Goal: Task Accomplishment & Management: Use online tool/utility

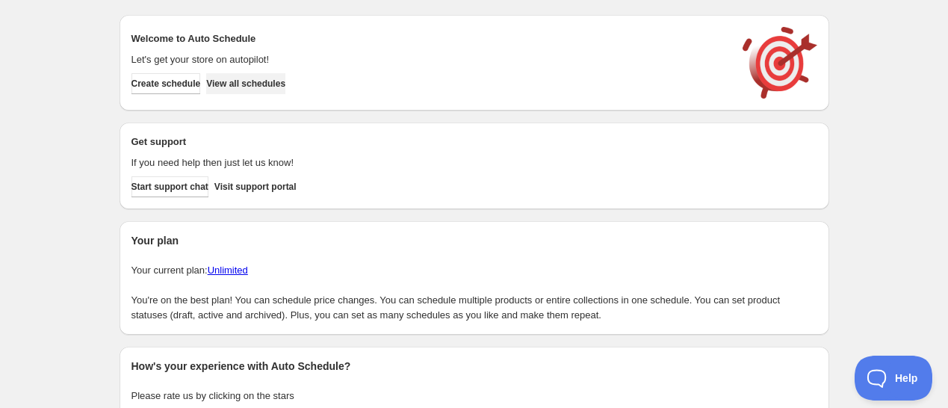
click at [278, 86] on span "View all schedules" at bounding box center [245, 84] width 79 height 12
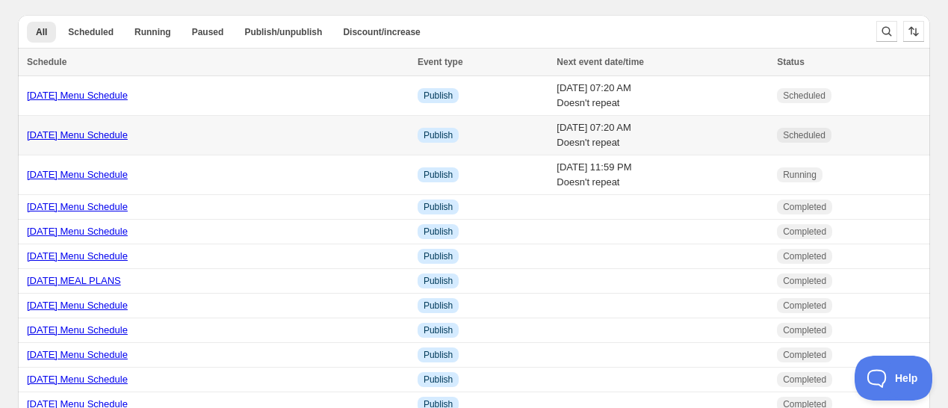
click at [77, 123] on td "[DATE] Menu Schedule" at bounding box center [215, 136] width 395 height 40
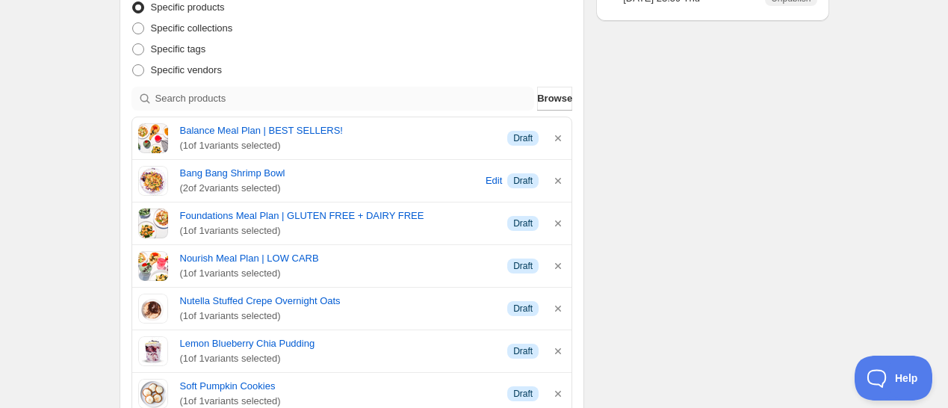
scroll to position [329, 0]
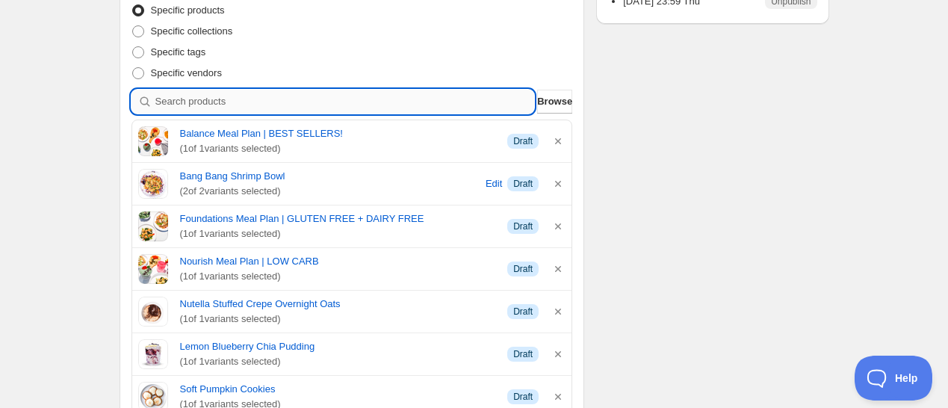
click at [444, 102] on input "search" at bounding box center [344, 102] width 379 height 24
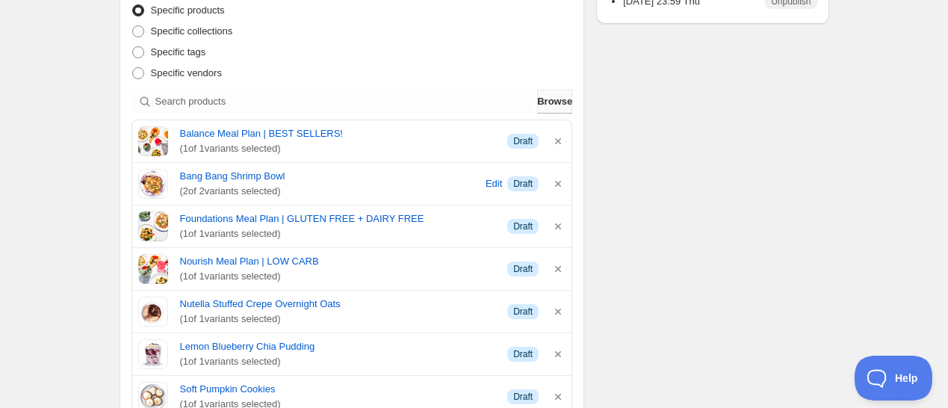
click at [551, 102] on span "Browse" at bounding box center [554, 101] width 35 height 15
